Goal: Information Seeking & Learning: Learn about a topic

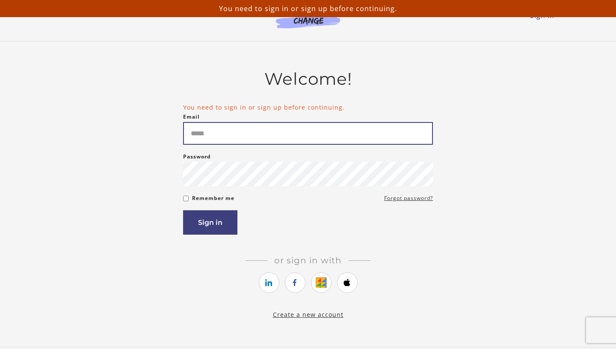
click at [223, 132] on input "Email" at bounding box center [308, 133] width 250 height 23
type input "**********"
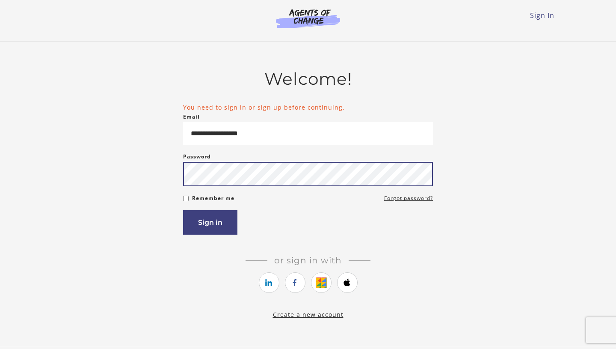
click at [183, 210] on button "Sign in" at bounding box center [210, 222] width 54 height 24
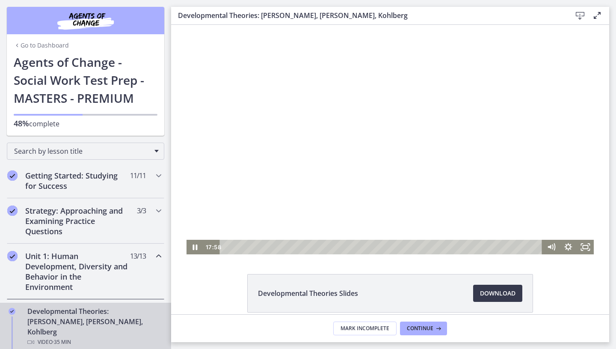
scroll to position [39, 0]
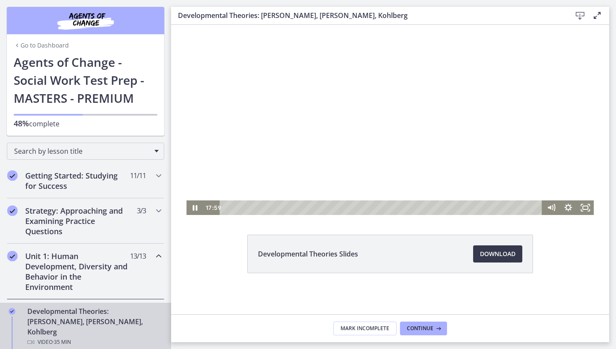
click at [226, 208] on div "Playbar" at bounding box center [382, 207] width 313 height 15
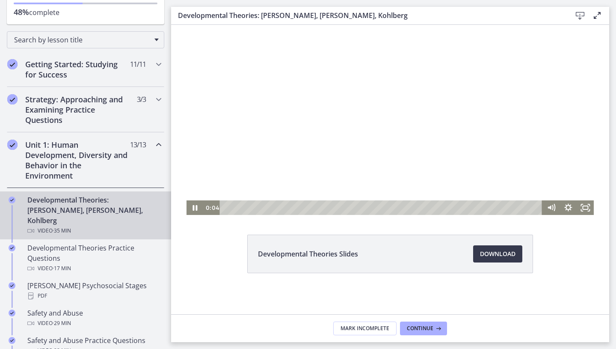
scroll to position [0, 0]
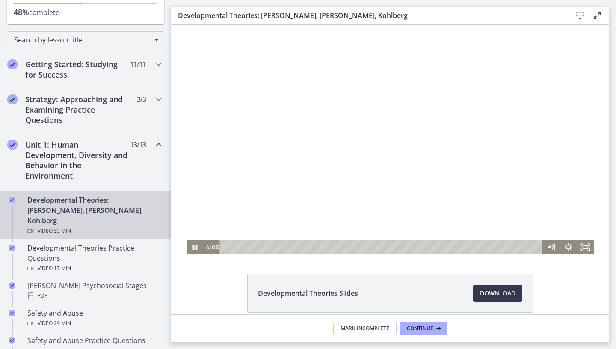
click at [307, 191] on div at bounding box center [391, 139] width 408 height 229
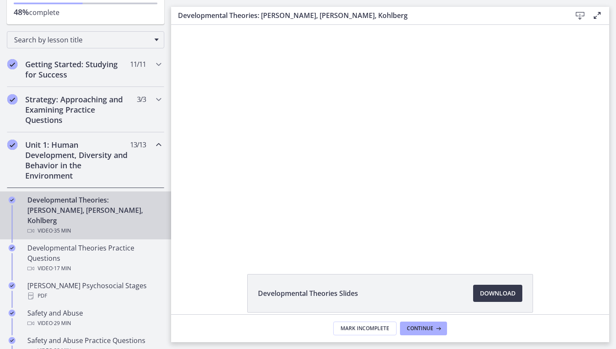
click at [307, 191] on div at bounding box center [391, 139] width 408 height 229
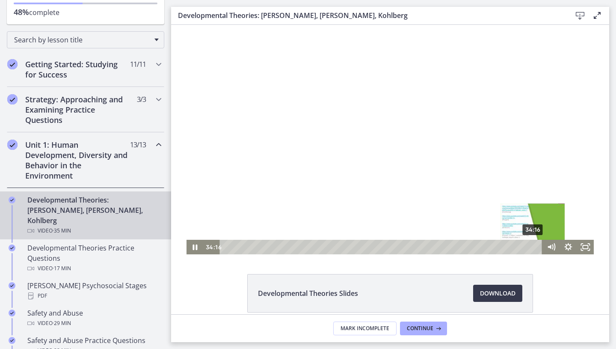
click at [534, 246] on div "34:16" at bounding box center [382, 247] width 313 height 15
click at [538, 247] on div "34:41" at bounding box center [382, 247] width 313 height 15
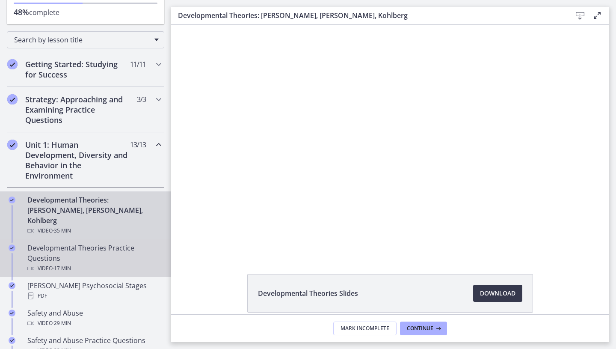
click at [121, 246] on div "Developmental Theories Practice Questions Video · 17 min" at bounding box center [94, 258] width 134 height 31
click at [108, 244] on div "Developmental Theories Practice Questions Video · 17 min" at bounding box center [94, 258] width 134 height 31
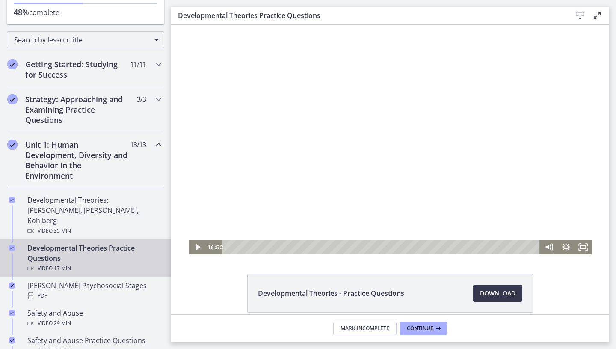
click at [462, 182] on div at bounding box center [390, 139] width 403 height 229
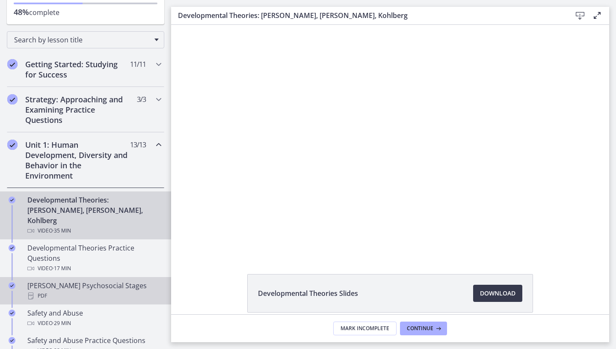
click at [84, 280] on div "Erikson's Psychosocial Stages PDF" at bounding box center [94, 290] width 134 height 21
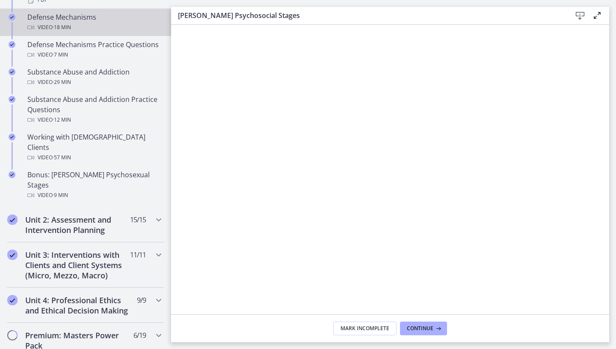
scroll to position [532, 0]
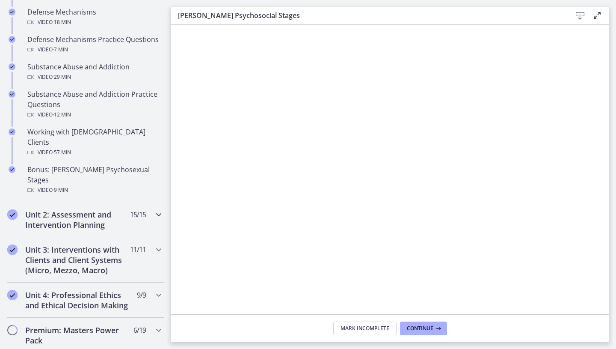
click at [96, 202] on div "Unit 2: Assessment and Intervention Planning 15 / 15 Completed" at bounding box center [86, 219] width 158 height 35
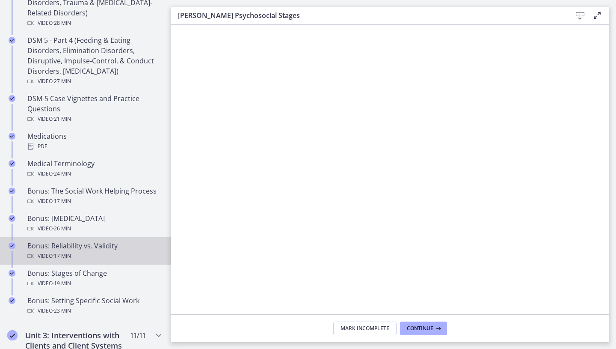
click at [77, 259] on div "Video · 17 min" at bounding box center [94, 256] width 134 height 10
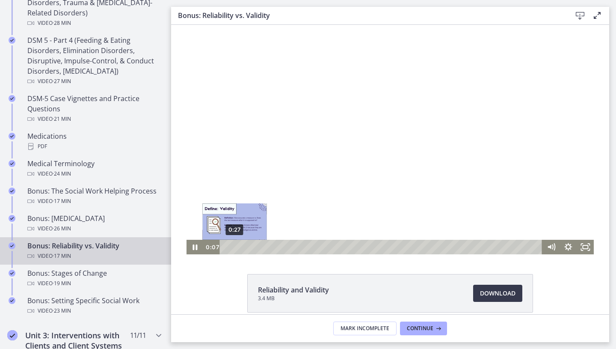
click at [235, 248] on div "0:27" at bounding box center [382, 247] width 313 height 15
click at [233, 248] on div "Playbar" at bounding box center [232, 246] width 5 height 5
click at [235, 248] on div "0:29" at bounding box center [382, 247] width 313 height 15
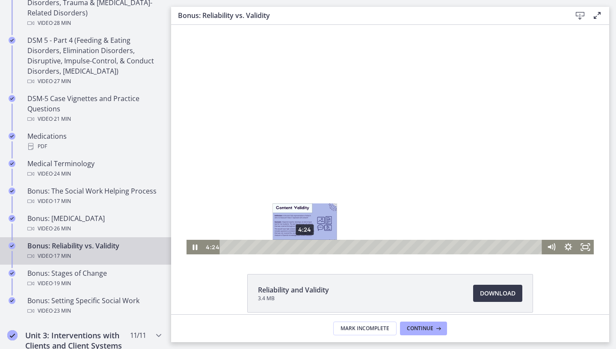
click at [305, 246] on div "4:24" at bounding box center [382, 247] width 313 height 15
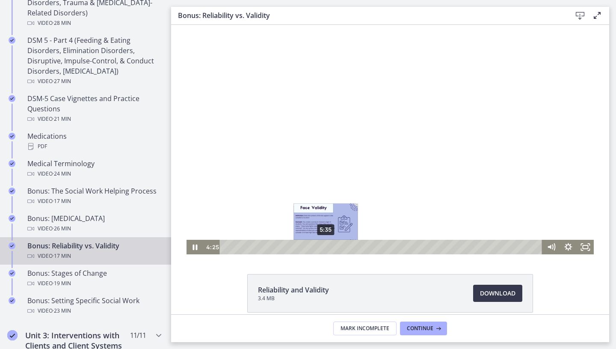
click at [326, 245] on div "5:35" at bounding box center [382, 247] width 313 height 15
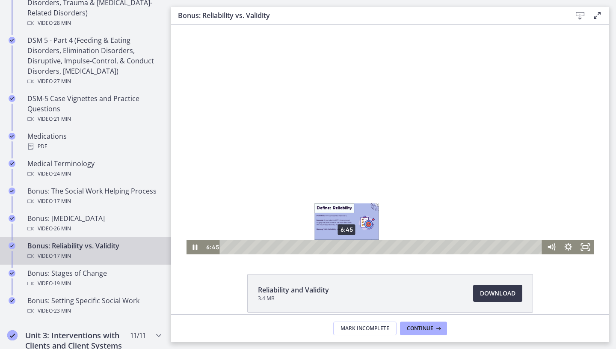
click at [347, 245] on div "6:45" at bounding box center [382, 247] width 313 height 15
click at [344, 245] on div "6:34" at bounding box center [382, 247] width 313 height 15
click at [342, 245] on div "Playbar" at bounding box center [344, 246] width 5 height 5
click at [338, 246] on div "6:14" at bounding box center [382, 247] width 313 height 15
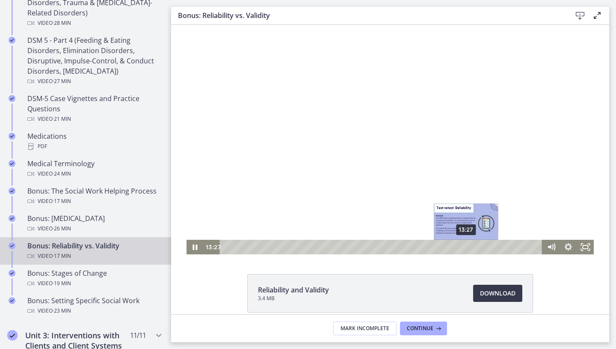
click at [467, 247] on div "13:27" at bounding box center [382, 247] width 313 height 15
click at [477, 247] on div "14:00" at bounding box center [382, 247] width 313 height 15
click at [470, 248] on div "13:37" at bounding box center [382, 247] width 313 height 15
click at [460, 249] on div "13:03" at bounding box center [382, 247] width 313 height 15
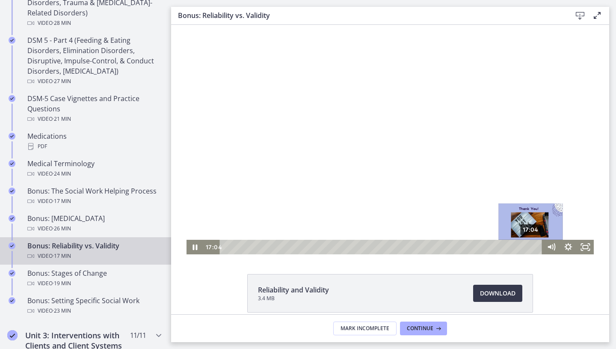
click at [532, 244] on div "17:04" at bounding box center [382, 247] width 313 height 15
click at [538, 245] on div "17:24" at bounding box center [382, 247] width 313 height 15
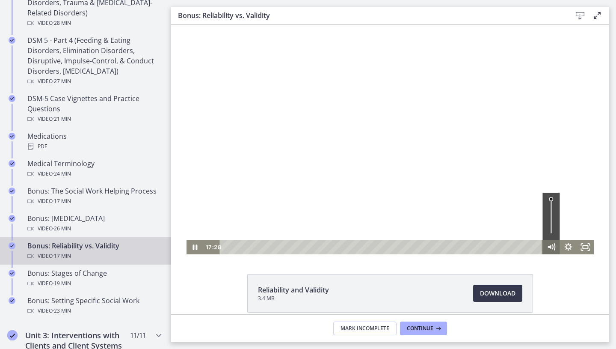
drag, startPoint x: 532, startPoint y: 244, endPoint x: 548, endPoint y: 244, distance: 16.3
click at [548, 244] on div "17:28 17:28" at bounding box center [391, 247] width 408 height 15
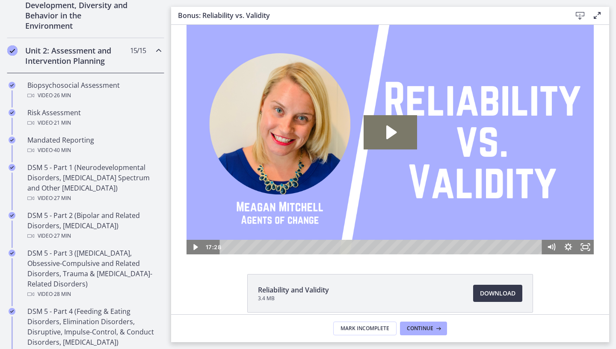
scroll to position [174, 0]
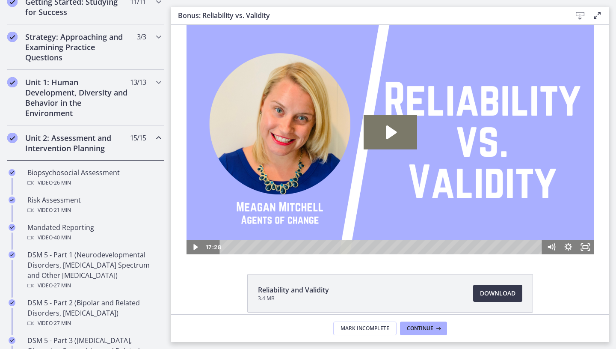
click at [68, 153] on div "Unit 2: Assessment and Intervention Planning 15 / 15 Completed" at bounding box center [86, 142] width 158 height 35
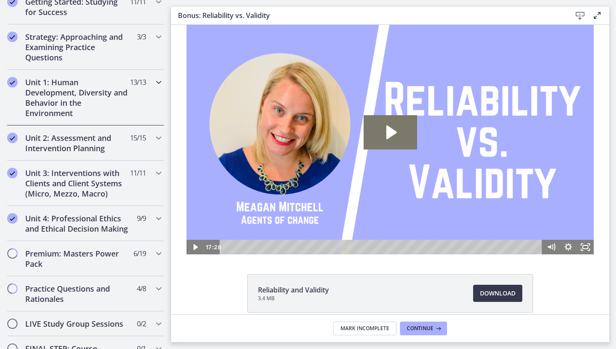
click at [60, 113] on h2 "Unit 1: Human Development, Diversity and Behavior in the Environment" at bounding box center [77, 97] width 104 height 41
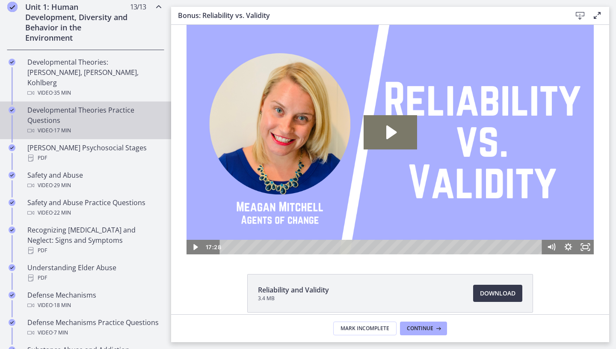
scroll to position [252, 0]
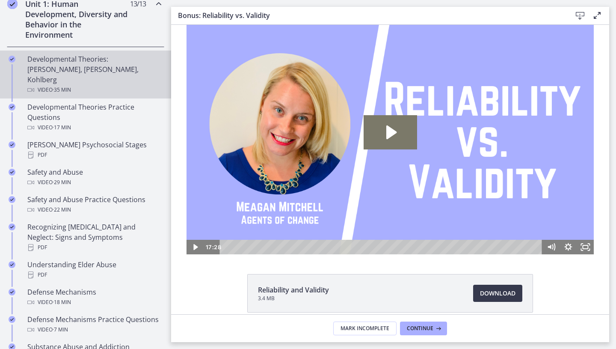
click at [110, 85] on div "Video · 35 min" at bounding box center [94, 90] width 134 height 10
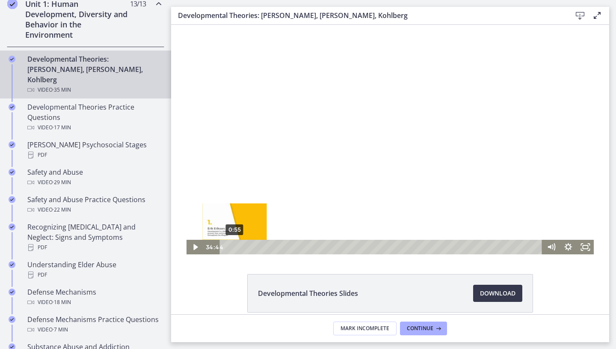
click at [235, 247] on div "0:55" at bounding box center [382, 247] width 313 height 15
click at [289, 150] on div at bounding box center [391, 139] width 408 height 229
click at [313, 182] on div at bounding box center [391, 139] width 408 height 229
